Goal: Transaction & Acquisition: Subscribe to service/newsletter

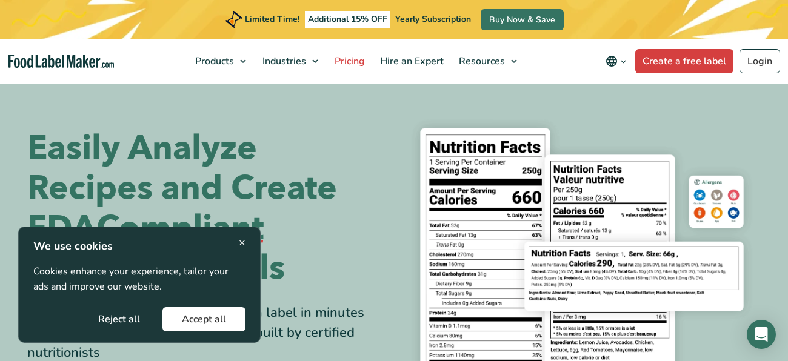
click at [352, 67] on span "Pricing" at bounding box center [348, 61] width 35 height 13
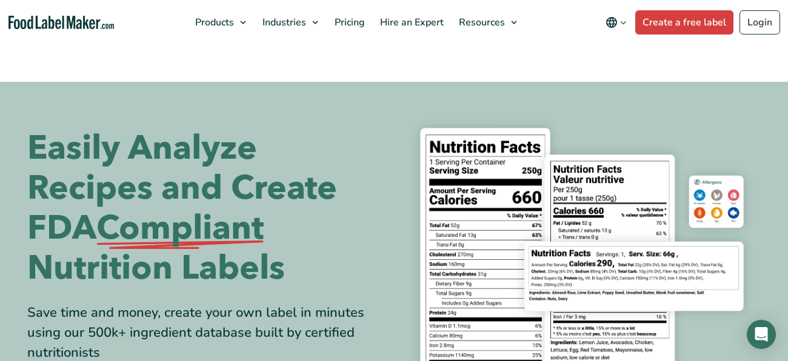
click at [776, 88] on section "Easily Analyze Recipes and Create FDA Compliant Nutrition Labels Save time and …" at bounding box center [394, 274] width 788 height 385
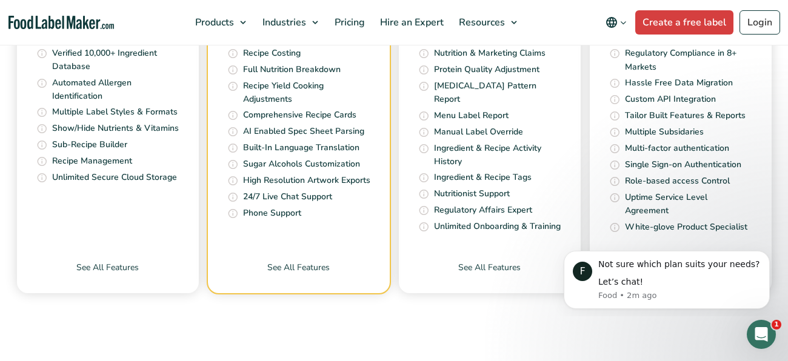
scroll to position [5134, 0]
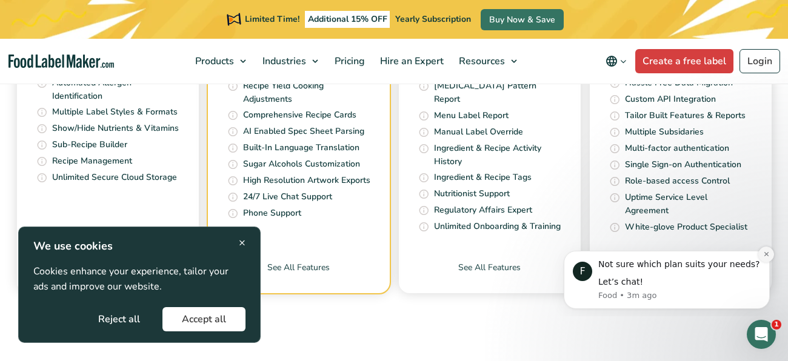
click at [768, 256] on icon "Dismiss notification" at bounding box center [766, 254] width 7 height 7
